Goal: Check status

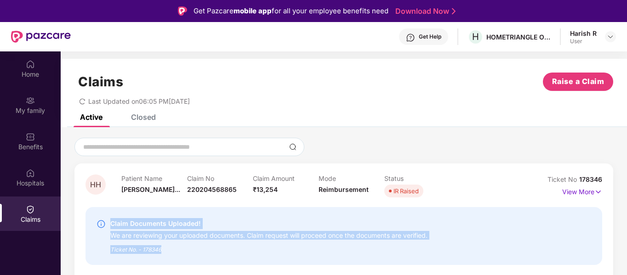
drag, startPoint x: 110, startPoint y: 224, endPoint x: 244, endPoint y: 252, distance: 137.4
click at [243, 253] on div "Claim Documents Uploaded! We are reviewing your uploaded documents. Claim reque…" at bounding box center [302, 236] width 412 height 36
click at [260, 217] on div "Claim Documents Uploaded! We are reviewing your uploaded documents. Claim reque…" at bounding box center [343, 236] width 516 height 58
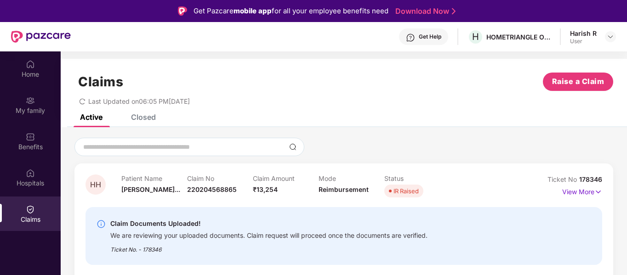
click at [132, 117] on div "Closed" at bounding box center [143, 117] width 25 height 9
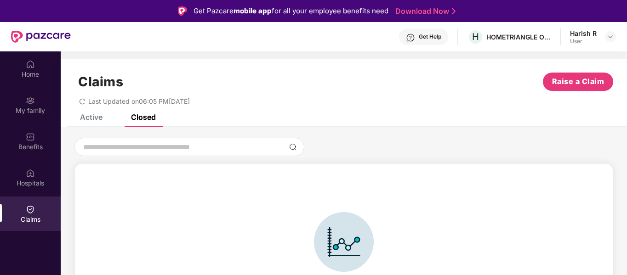
click at [92, 120] on div "Active" at bounding box center [91, 117] width 23 height 9
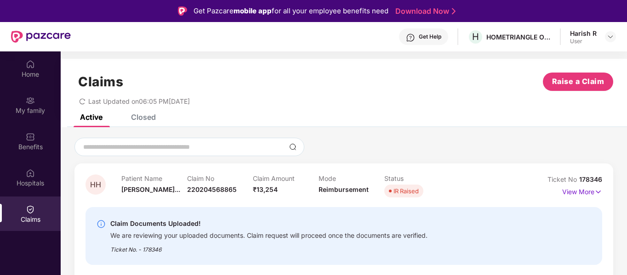
click at [409, 100] on div "Last Updated on 06:05 PM, 01 Oct 2025" at bounding box center [343, 98] width 538 height 14
